Goal: Transaction & Acquisition: Subscribe to service/newsletter

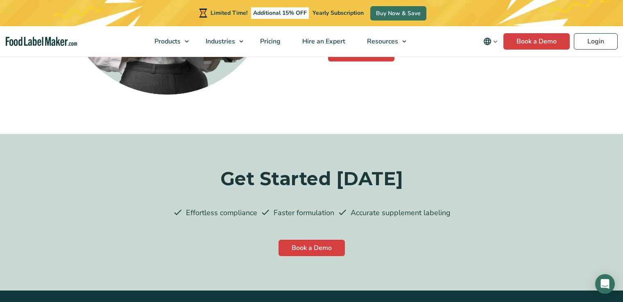
scroll to position [2239, 0]
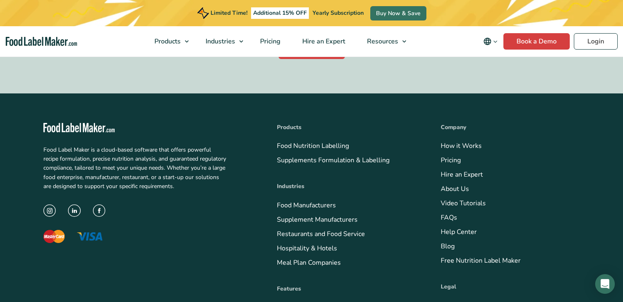
click at [441, 256] on link "Free Nutrition Label Maker" at bounding box center [481, 260] width 80 height 9
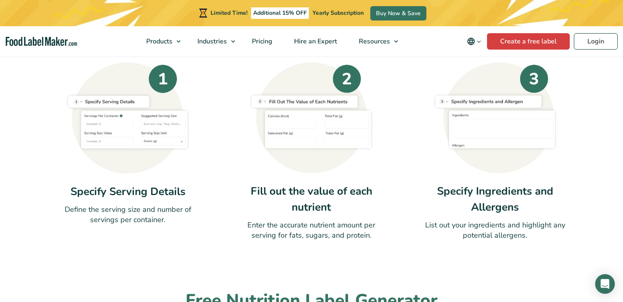
scroll to position [317, 0]
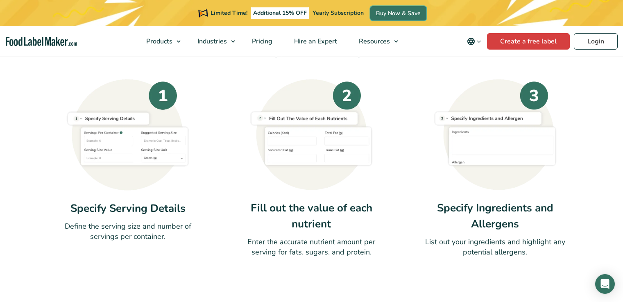
click at [370, 14] on link "Buy Now & Save" at bounding box center [398, 13] width 56 height 14
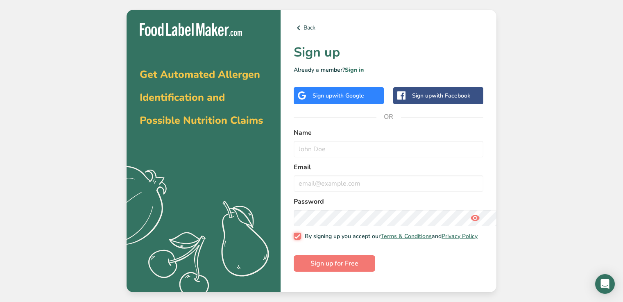
click at [294, 233] on input "By signing up you accept our Terms & Conditions and Privacy Policy" at bounding box center [296, 235] width 5 height 5
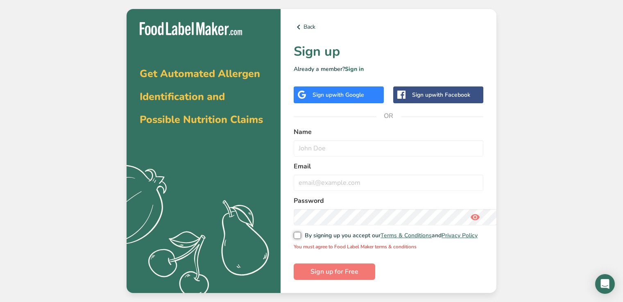
scroll to position [131, 0]
click at [294, 233] on input "By signing up you accept our Terms & Conditions and Privacy Policy" at bounding box center [296, 235] width 5 height 5
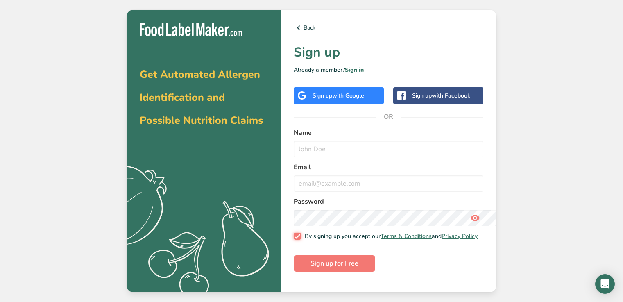
scroll to position [207, 0]
click at [294, 233] on input "By signing up you accept our Terms & Conditions and Privacy Policy" at bounding box center [296, 235] width 5 height 5
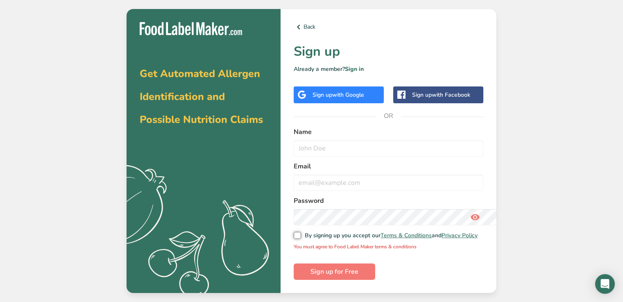
scroll to position [233, 0]
click at [294, 233] on input "By signing up you accept our Terms & Conditions and Privacy Policy" at bounding box center [296, 235] width 5 height 5
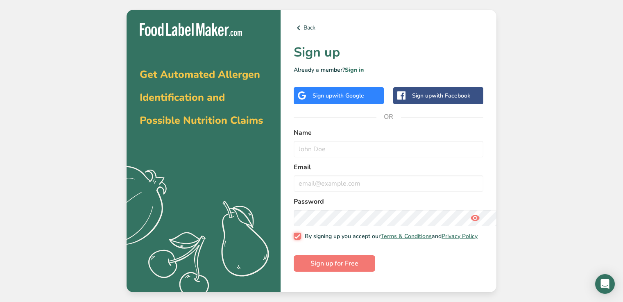
scroll to position [104, 0]
click at [294, 233] on input "By signing up you accept our Terms & Conditions and Privacy Policy" at bounding box center [296, 235] width 5 height 5
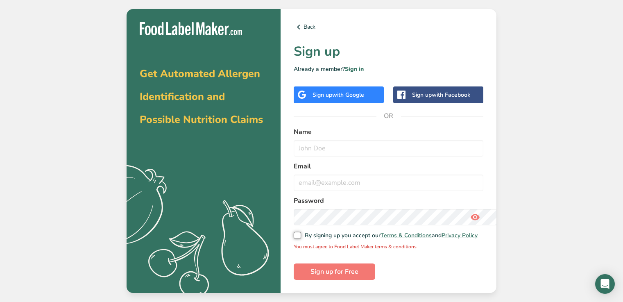
scroll to position [0, 0]
click at [294, 233] on input "By signing up you accept our Terms & Conditions and Privacy Policy" at bounding box center [296, 235] width 5 height 5
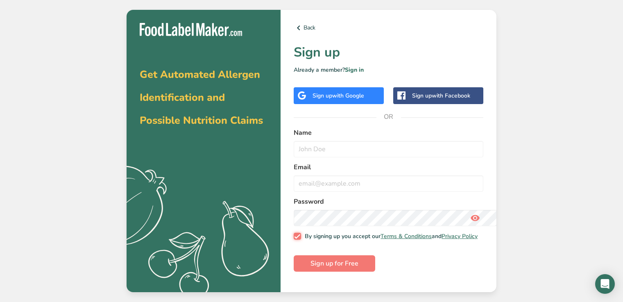
scroll to position [84, 0]
click at [294, 233] on input "By signing up you accept our Terms & Conditions and Privacy Policy" at bounding box center [296, 235] width 5 height 5
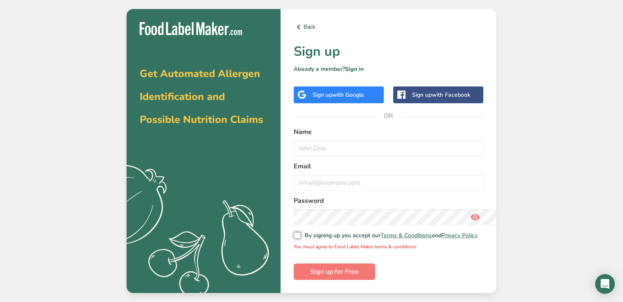
scroll to position [176, 0]
click at [294, 233] on input "By signing up you accept our Terms & Conditions and Privacy Policy" at bounding box center [296, 235] width 5 height 5
checkbox input "true"
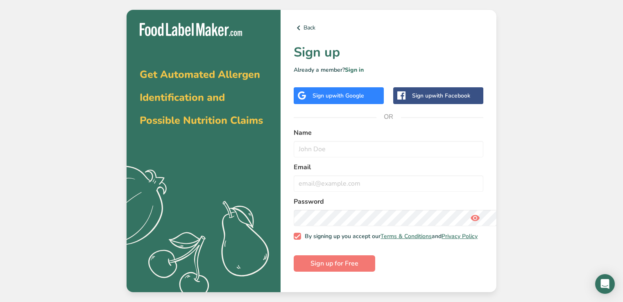
click at [345, 74] on link "Sign in" at bounding box center [354, 70] width 19 height 8
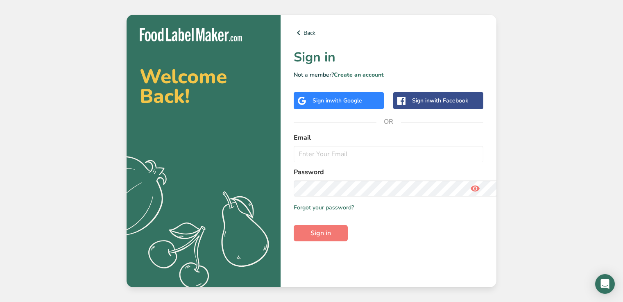
scroll to position [84, 0]
